Goal: Task Accomplishment & Management: Complete application form

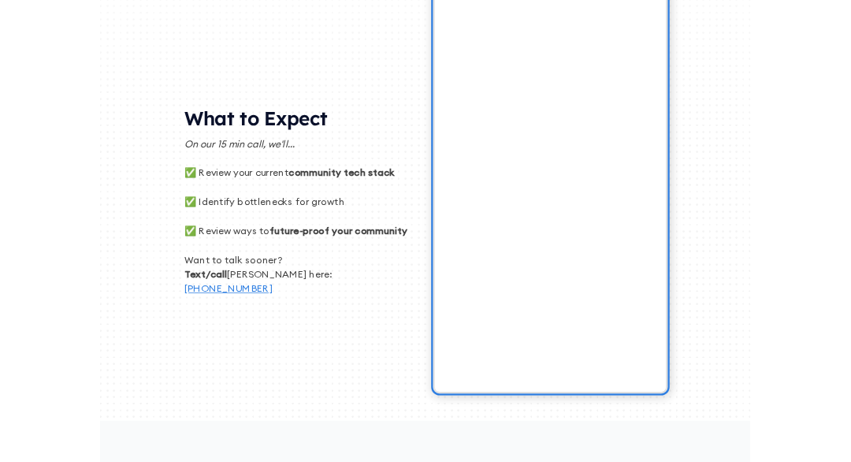
scroll to position [686, 0]
